Goal: Find specific page/section: Find specific page/section

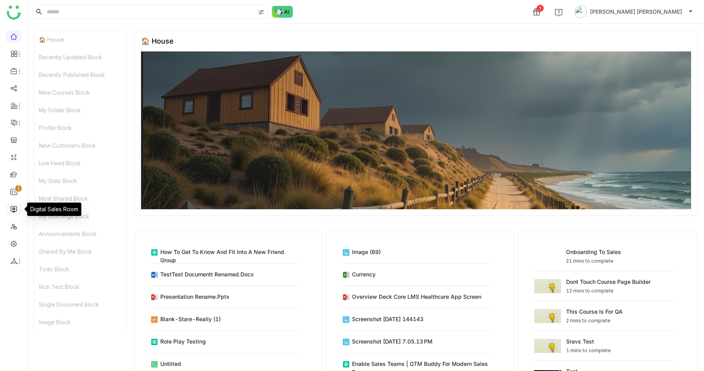
click at [11, 209] on link at bounding box center [13, 208] width 7 height 7
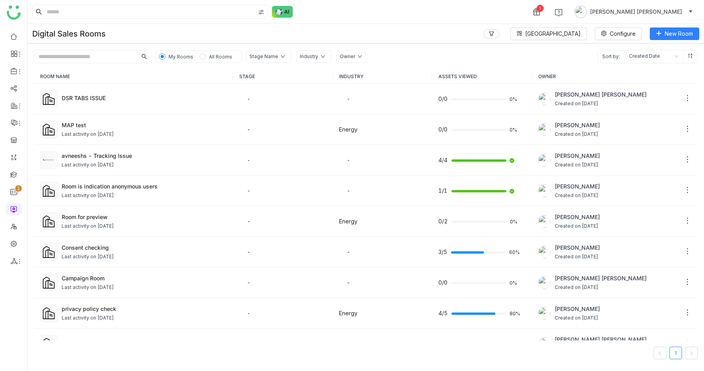
click at [74, 58] on input "text" at bounding box center [85, 56] width 103 height 13
click at [216, 57] on span "All Rooms" at bounding box center [220, 57] width 23 height 6
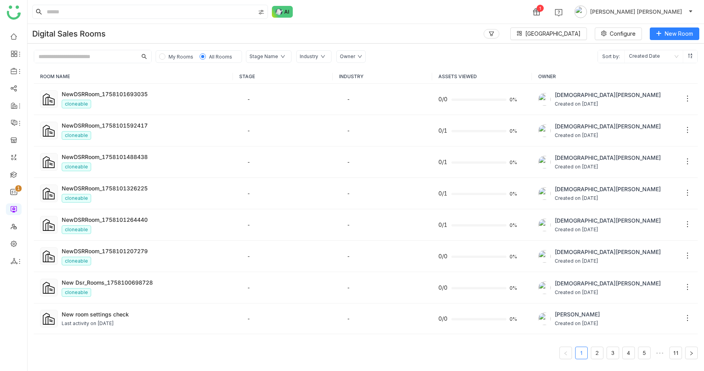
click at [73, 55] on input "text" at bounding box center [85, 56] width 103 height 13
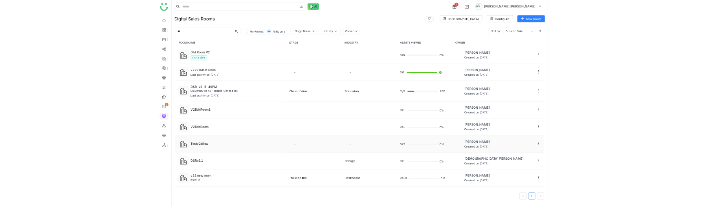
scroll to position [88, 0]
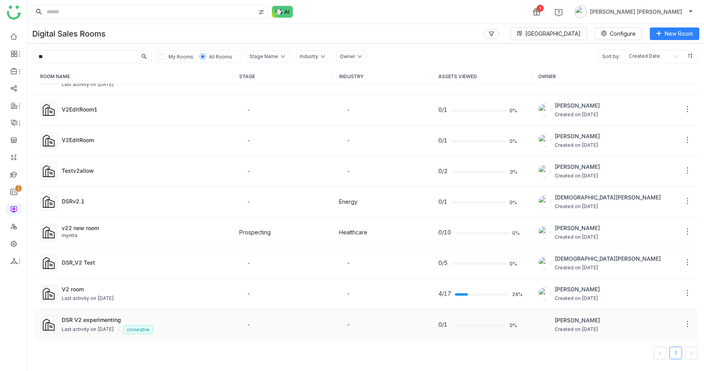
type input "**"
click at [106, 326] on div "Last activity on [DATE]" at bounding box center [88, 329] width 52 height 7
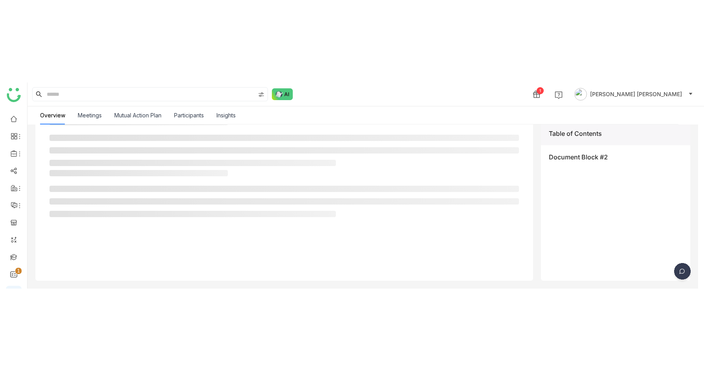
scroll to position [103, 0]
